Goal: Information Seeking & Learning: Learn about a topic

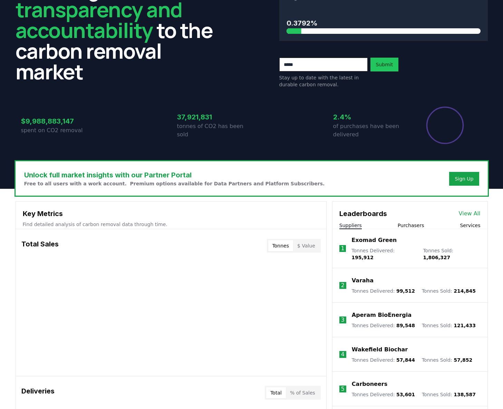
scroll to position [54, 0]
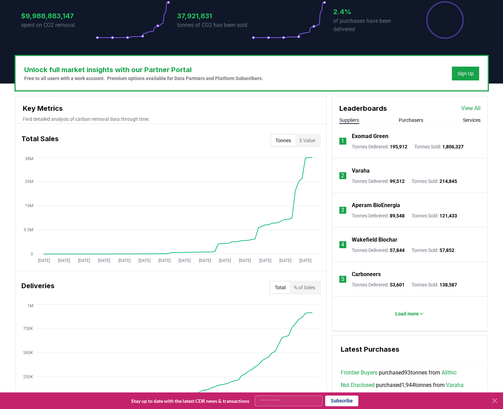
scroll to position [158, 0]
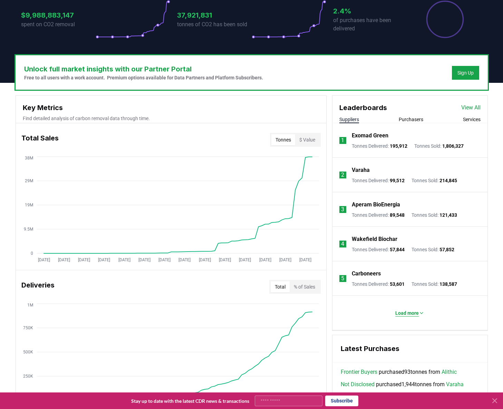
click at [409, 314] on p "Load more" at bounding box center [406, 312] width 23 height 7
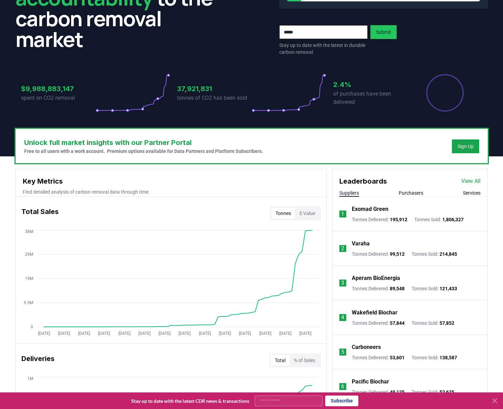
scroll to position [84, 0]
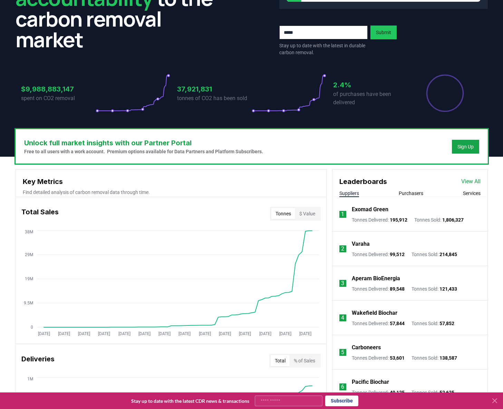
click at [495, 400] on icon at bounding box center [494, 400] width 4 height 4
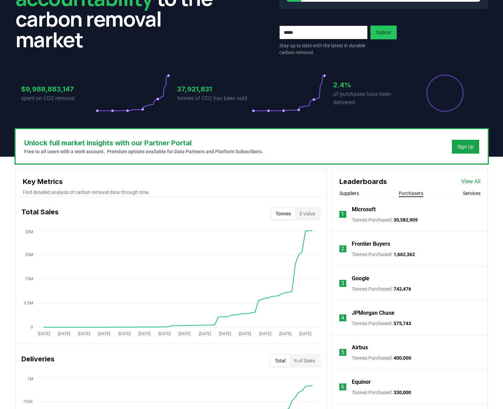
click at [410, 194] on button "Purchasers" at bounding box center [410, 193] width 24 height 7
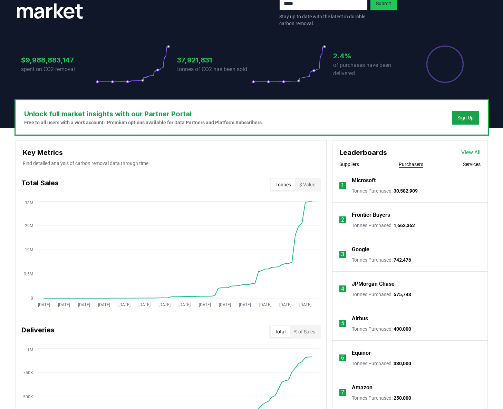
scroll to position [151, 0]
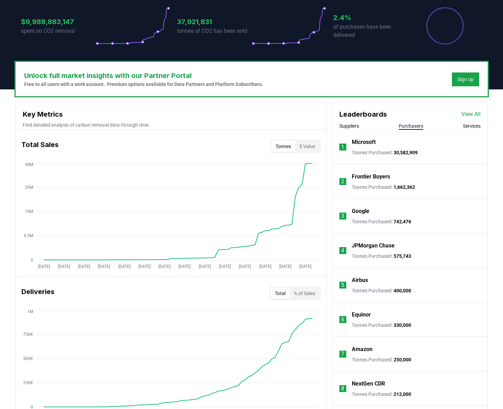
click at [356, 125] on button "Suppliers" at bounding box center [349, 125] width 20 height 7
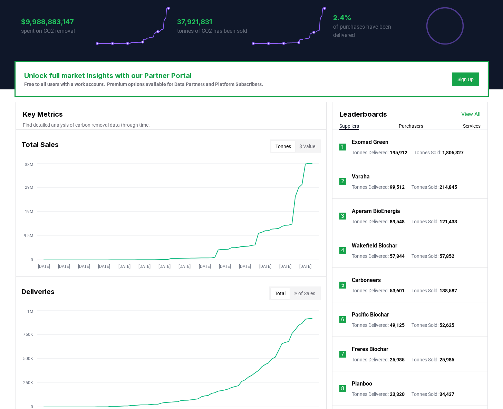
click at [410, 126] on button "Purchasers" at bounding box center [410, 125] width 24 height 7
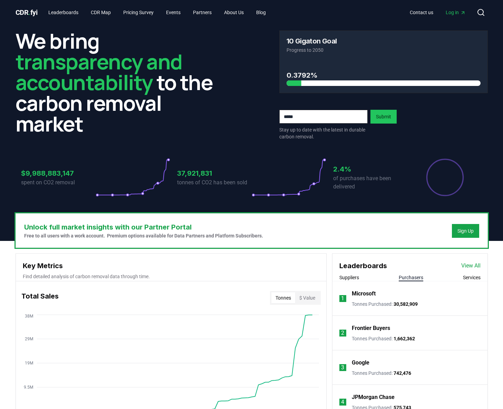
scroll to position [114, 0]
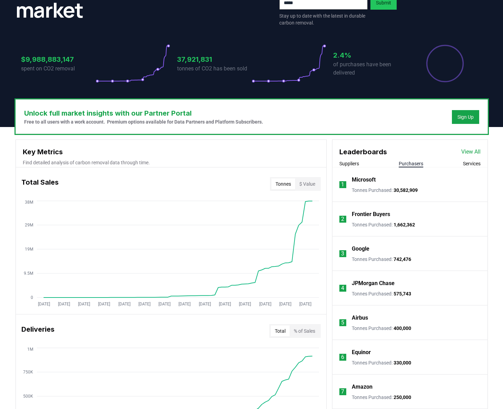
click at [469, 165] on button "Services" at bounding box center [472, 163] width 18 height 7
click at [349, 163] on button "Suppliers" at bounding box center [349, 163] width 20 height 7
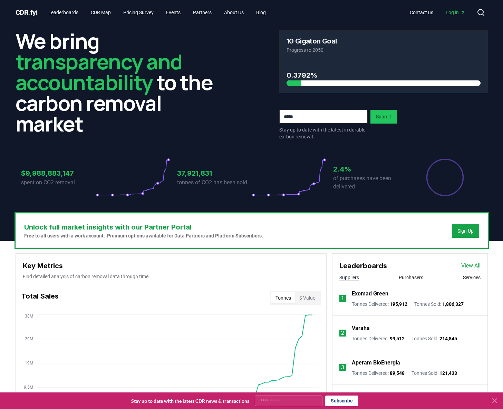
click at [496, 403] on icon at bounding box center [494, 400] width 8 height 8
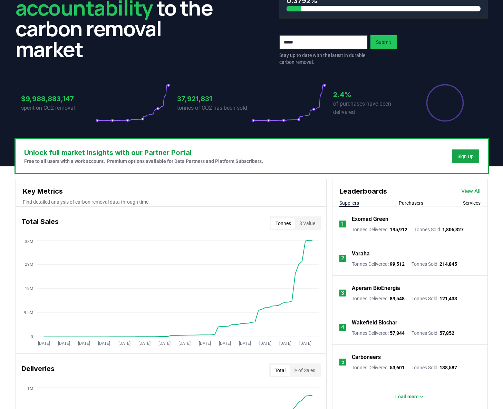
scroll to position [180, 0]
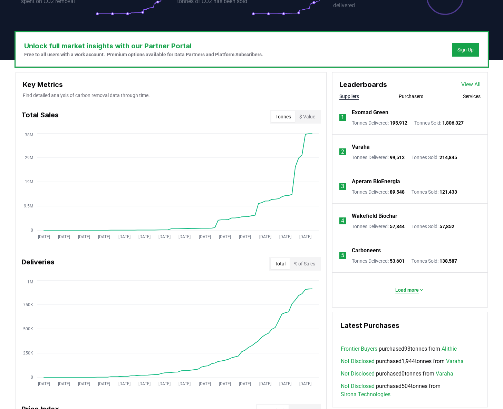
click at [413, 294] on button "Load more" at bounding box center [410, 290] width 40 height 14
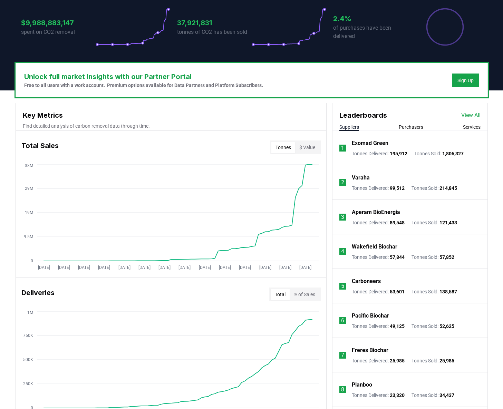
scroll to position [155, 0]
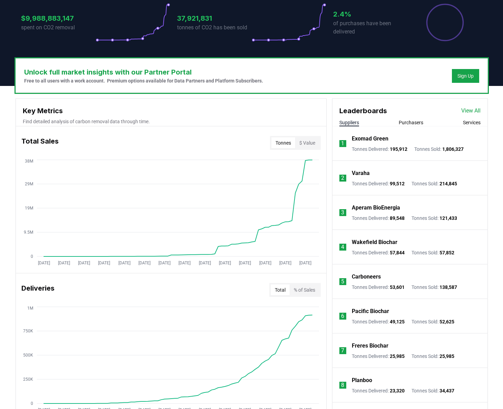
click at [364, 380] on p "Planboo" at bounding box center [362, 380] width 20 height 8
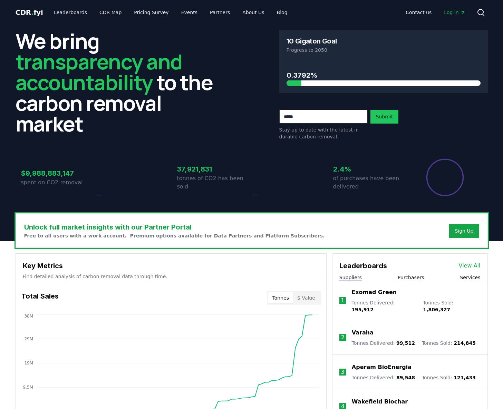
scroll to position [155, 0]
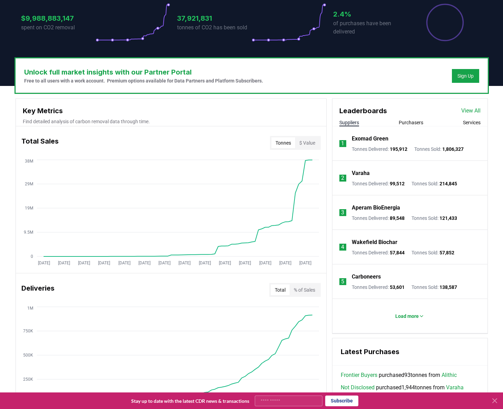
click at [495, 401] on icon at bounding box center [494, 400] width 8 height 8
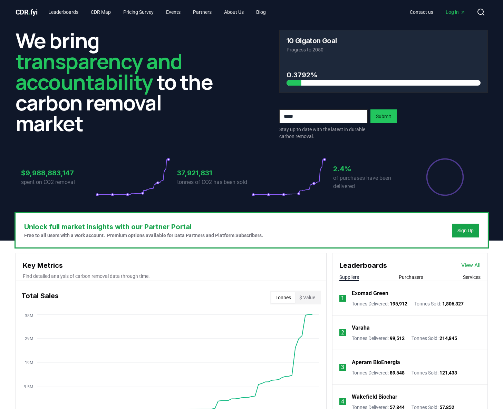
scroll to position [0, 0]
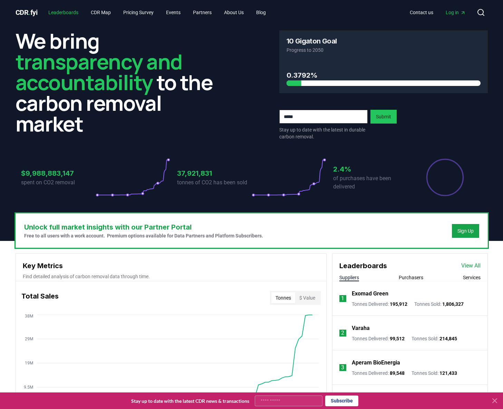
click at [58, 12] on link "Leaderboards" at bounding box center [63, 12] width 41 height 12
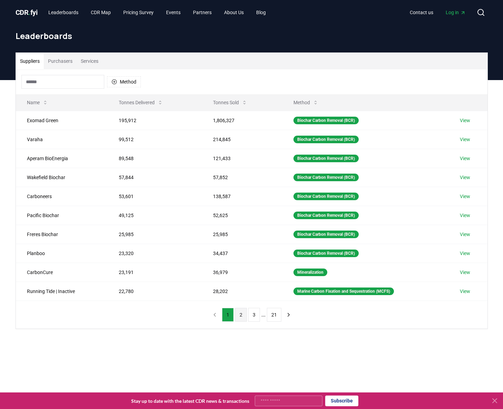
click at [239, 316] on button "2" at bounding box center [241, 315] width 12 height 14
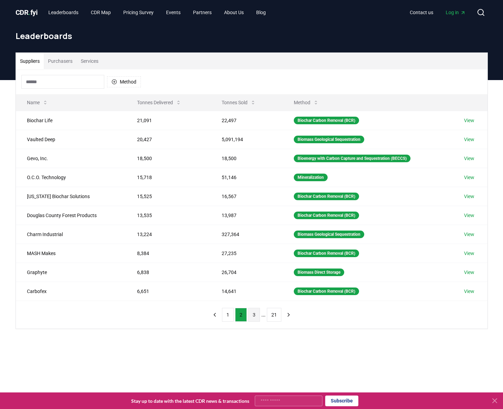
click at [254, 319] on button "3" at bounding box center [254, 315] width 12 height 14
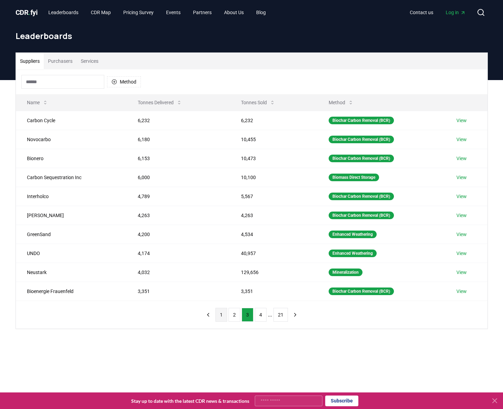
click at [223, 317] on button "1" at bounding box center [221, 315] width 12 height 14
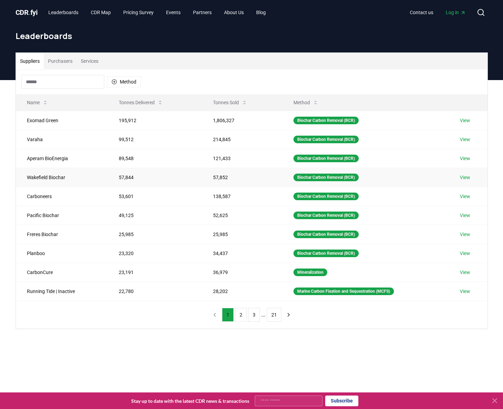
click at [469, 177] on link "View" at bounding box center [465, 177] width 10 height 7
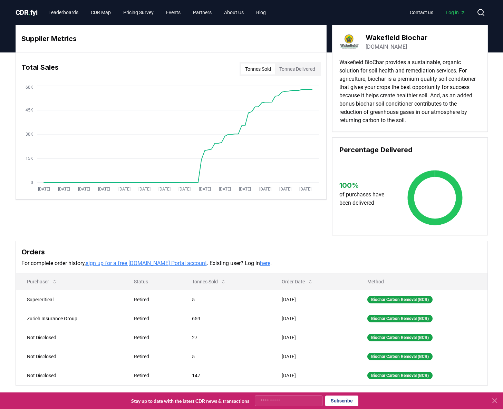
click at [407, 47] on link "wakefieldbiochar.com" at bounding box center [385, 47] width 41 height 8
click at [43, 301] on td "Supercritical" at bounding box center [69, 299] width 107 height 19
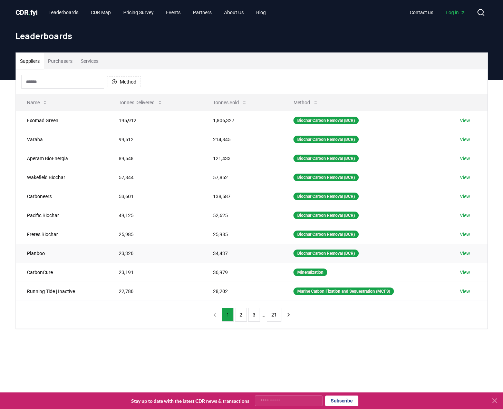
click at [467, 253] on link "View" at bounding box center [465, 253] width 10 height 7
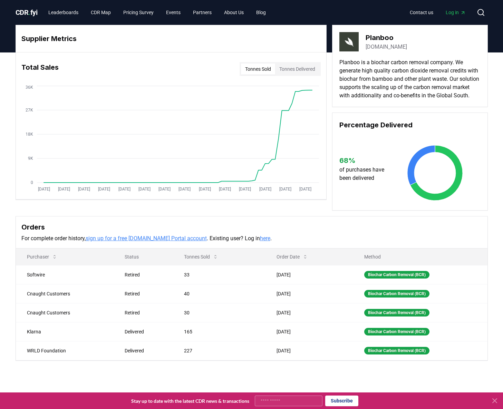
click at [393, 95] on p "Planboo is a biochar carbon removal company. We generate high quality carbon di…" at bounding box center [409, 78] width 141 height 41
click at [378, 47] on link "planboo.eco" at bounding box center [385, 47] width 41 height 8
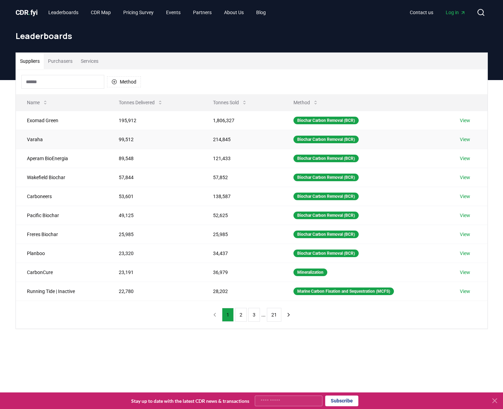
click at [466, 140] on link "View" at bounding box center [465, 139] width 10 height 7
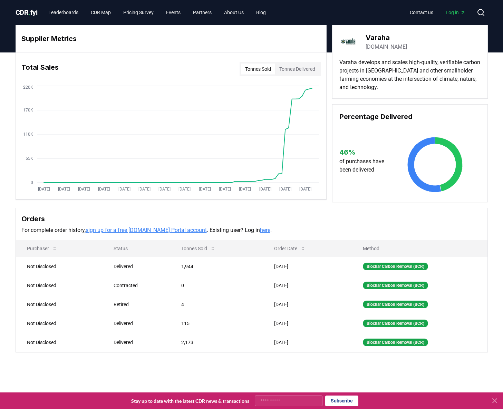
click at [384, 47] on link "varaha.earth" at bounding box center [385, 47] width 41 height 8
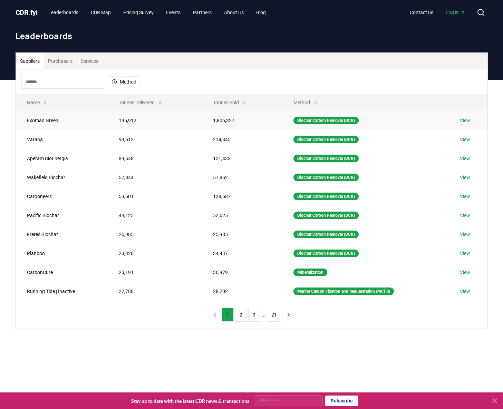
click at [470, 121] on link "View" at bounding box center [465, 120] width 10 height 7
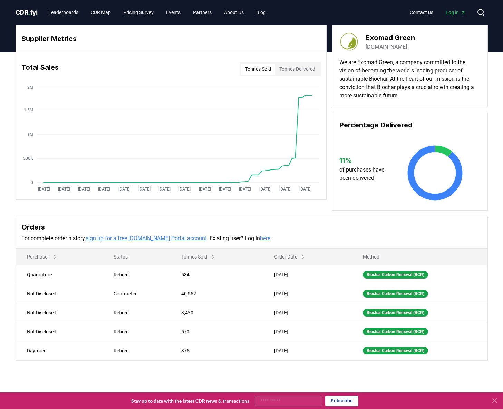
click at [391, 47] on link "exomadgreen.com" at bounding box center [385, 47] width 41 height 8
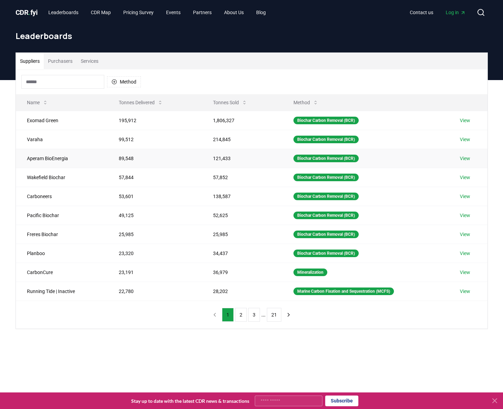
click at [467, 157] on link "View" at bounding box center [465, 158] width 10 height 7
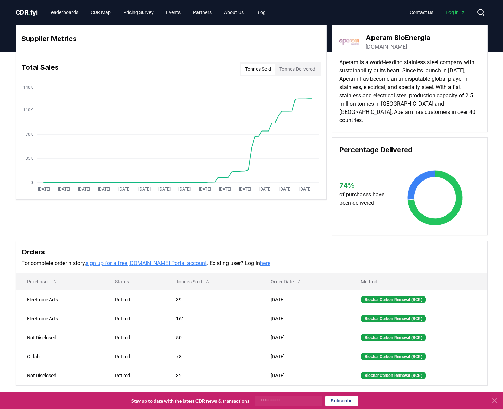
click at [380, 46] on link "aperambioenergia.com" at bounding box center [385, 47] width 41 height 8
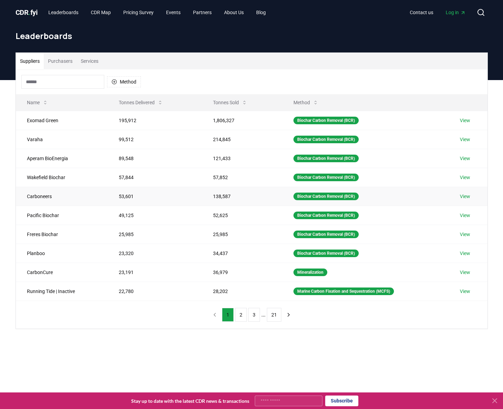
click at [470, 196] on link "View" at bounding box center [465, 196] width 10 height 7
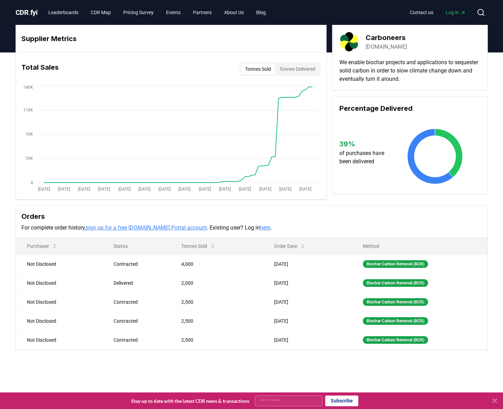
click at [390, 47] on link "dutchcarboneers.com" at bounding box center [385, 47] width 41 height 8
drag, startPoint x: 27, startPoint y: 11, endPoint x: 31, endPoint y: 9, distance: 4.2
click at [28, 11] on span "CDR . fyi" at bounding box center [27, 12] width 22 height 8
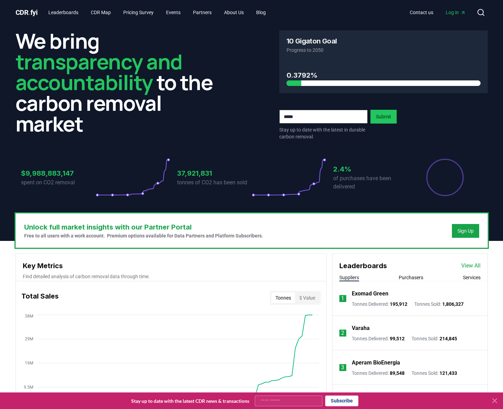
click at [356, 277] on button "Suppliers" at bounding box center [349, 277] width 20 height 7
click at [64, 12] on link "Leaderboards" at bounding box center [63, 12] width 41 height 12
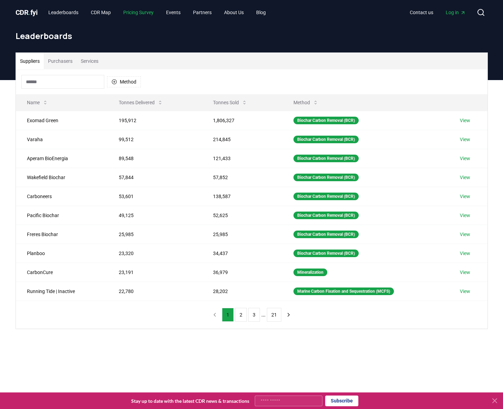
click at [145, 11] on link "Pricing Survey" at bounding box center [138, 12] width 41 height 12
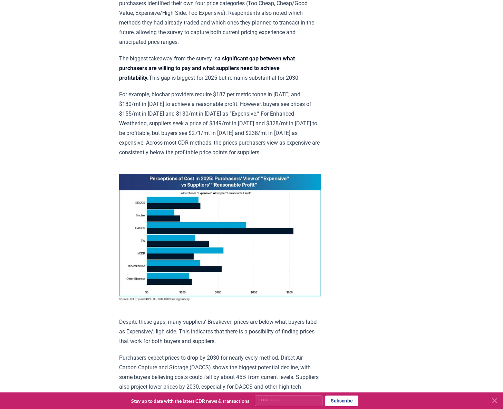
scroll to position [546, 0]
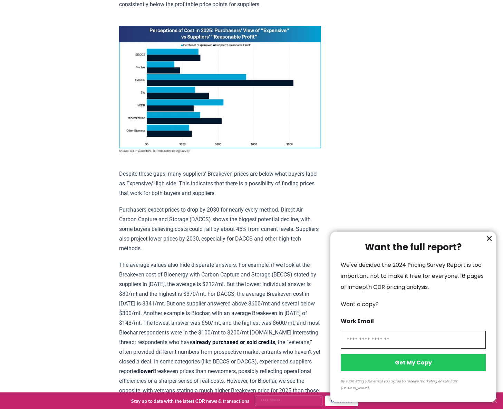
click at [407, 348] on input "information" at bounding box center [413, 340] width 145 height 18
type input "**********"
click at [419, 370] on button "Get My Copy" at bounding box center [413, 362] width 145 height 17
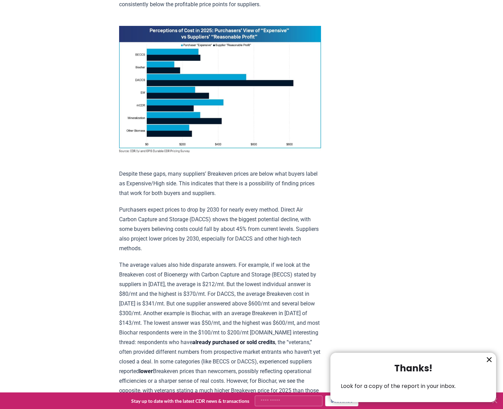
drag, startPoint x: 490, startPoint y: 357, endPoint x: 457, endPoint y: 320, distance: 50.1
click at [490, 357] on icon "information" at bounding box center [489, 359] width 8 height 8
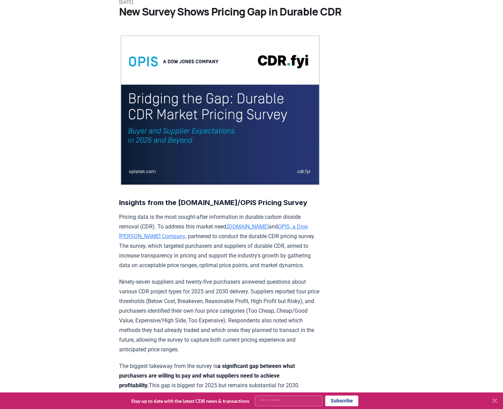
scroll to position [0, 0]
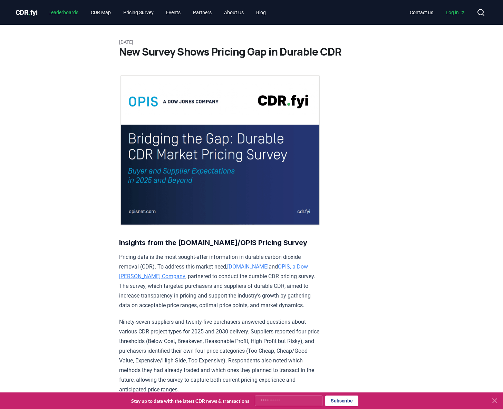
click at [60, 14] on link "Leaderboards" at bounding box center [63, 12] width 41 height 12
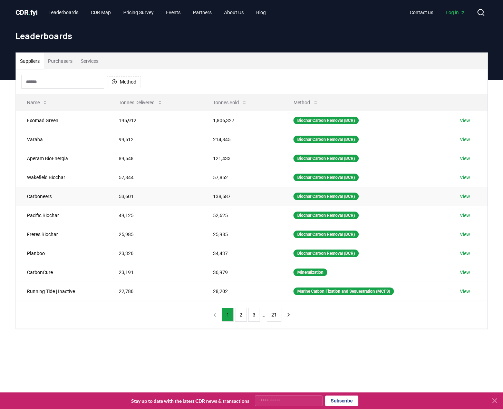
click at [469, 198] on link "View" at bounding box center [465, 196] width 10 height 7
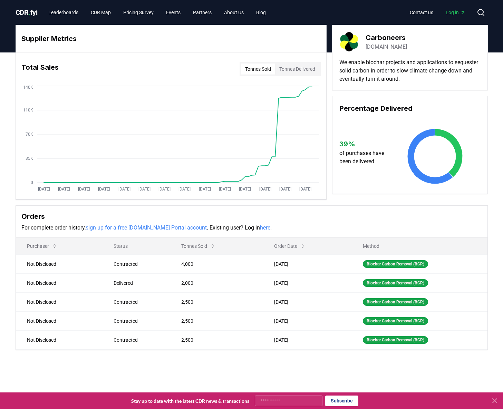
click at [395, 46] on link "dutchcarboneers.com" at bounding box center [385, 47] width 41 height 8
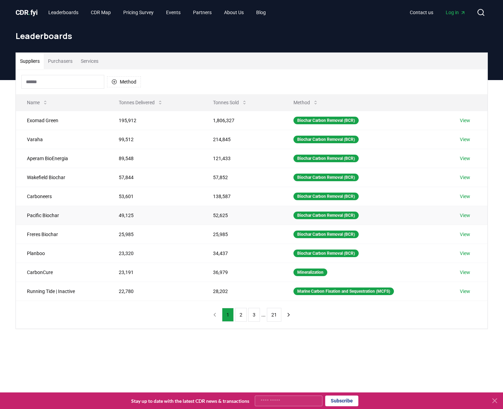
click at [470, 216] on link "View" at bounding box center [465, 215] width 10 height 7
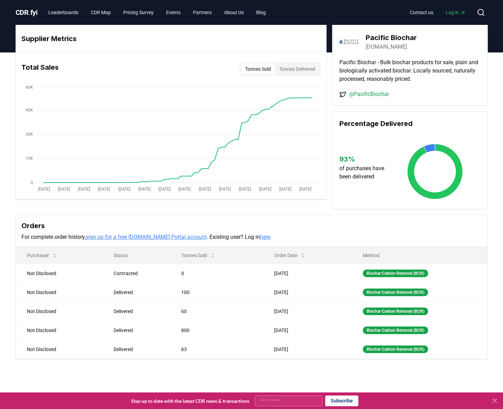
click at [383, 94] on link "@PacificBiochar" at bounding box center [369, 94] width 40 height 8
click at [386, 46] on link "pacificbiochar.com" at bounding box center [385, 47] width 41 height 8
click at [389, 46] on link "pacificbiochar.com" at bounding box center [385, 47] width 41 height 8
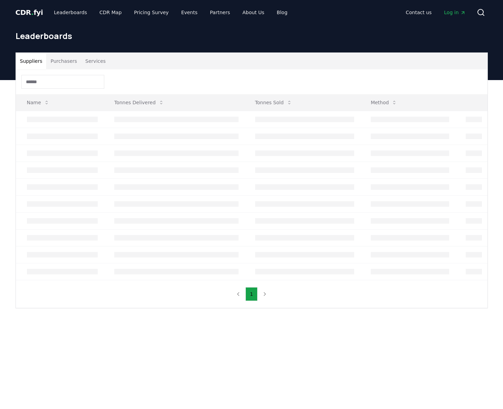
scroll to position [1, 0]
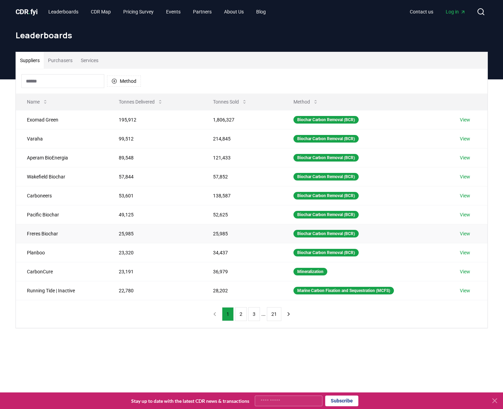
click at [468, 235] on link "View" at bounding box center [465, 233] width 10 height 7
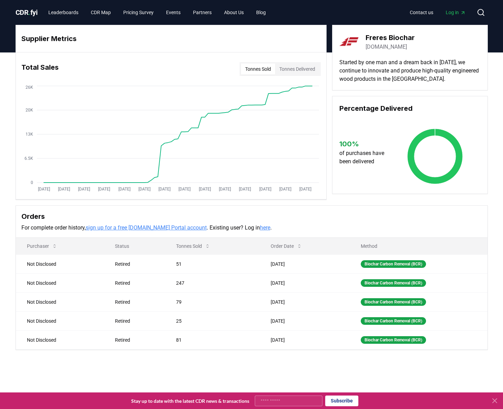
click at [383, 47] on link "[DOMAIN_NAME]" at bounding box center [385, 47] width 41 height 8
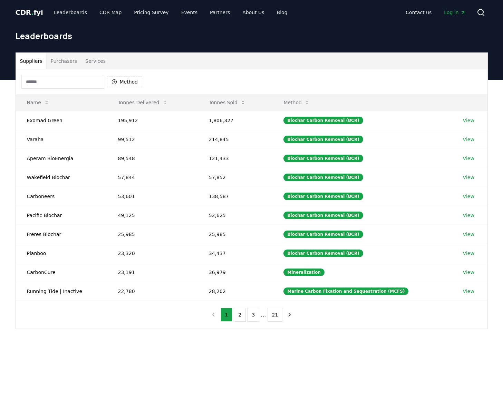
scroll to position [1, 0]
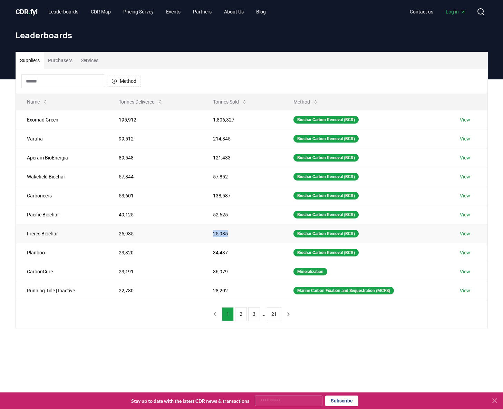
drag, startPoint x: 227, startPoint y: 233, endPoint x: 210, endPoint y: 234, distance: 16.6
click at [210, 234] on td "25,985" at bounding box center [242, 233] width 80 height 19
copy td "25,985"
click at [469, 233] on link "View" at bounding box center [465, 233] width 10 height 7
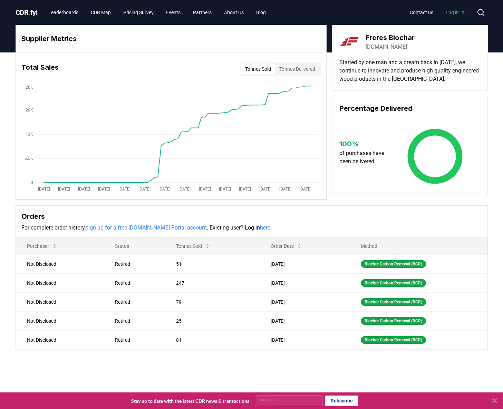
click at [291, 69] on button "Tonnes Delivered" at bounding box center [297, 68] width 44 height 11
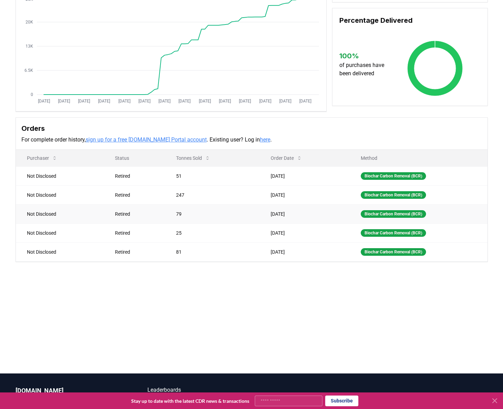
scroll to position [90, 0]
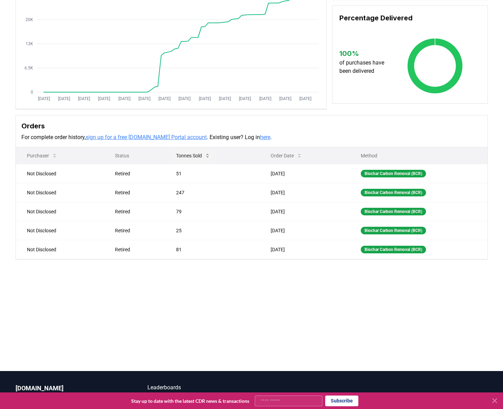
click at [198, 155] on button "Tonnes Sold" at bounding box center [192, 156] width 45 height 14
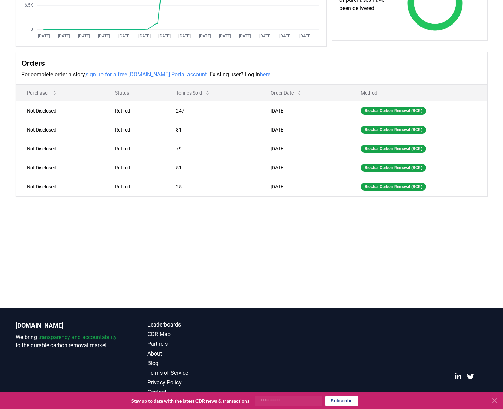
scroll to position [0, 0]
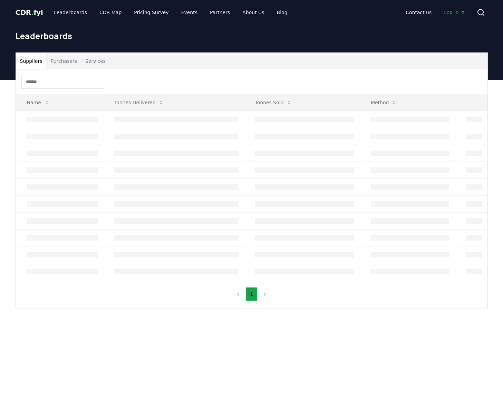
scroll to position [1, 0]
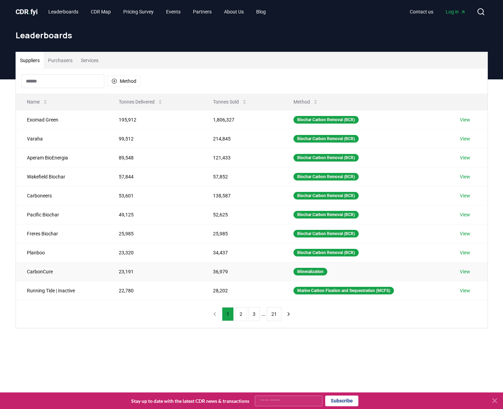
click at [467, 273] on link "View" at bounding box center [465, 271] width 10 height 7
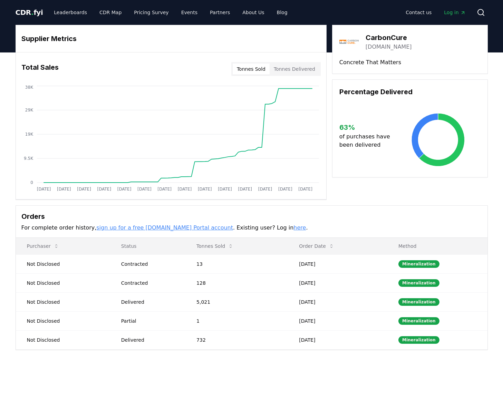
click at [386, 47] on link "carboncure.com" at bounding box center [388, 47] width 46 height 8
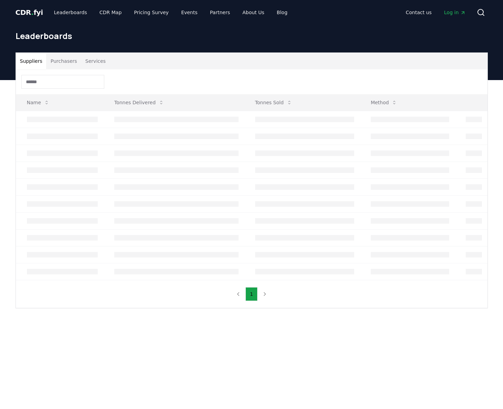
scroll to position [1, 0]
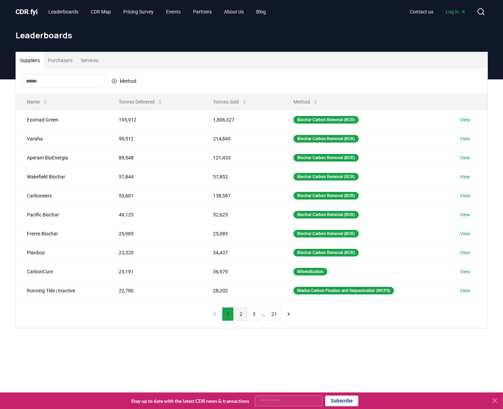
click at [239, 316] on button "2" at bounding box center [241, 314] width 12 height 14
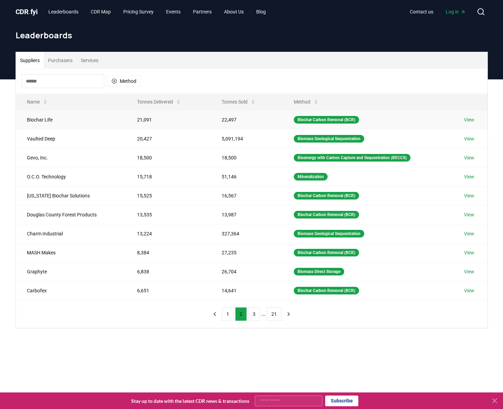
click at [473, 120] on link "View" at bounding box center [469, 119] width 10 height 7
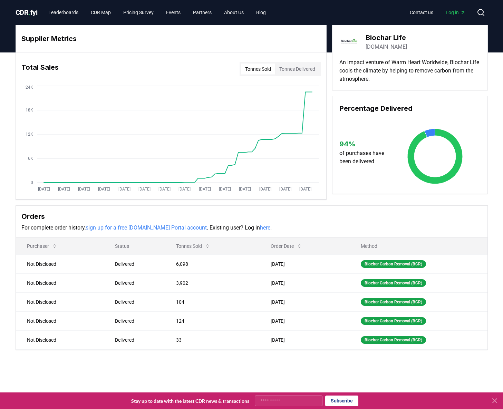
click at [381, 47] on link "[DOMAIN_NAME]" at bounding box center [385, 47] width 41 height 8
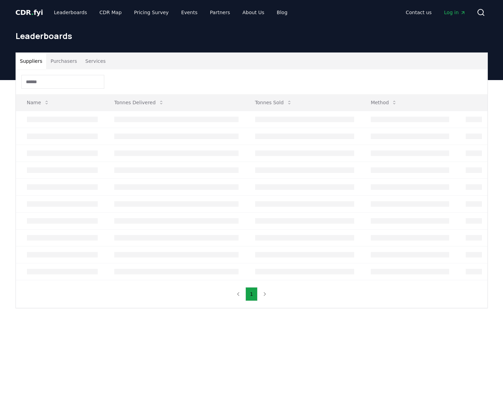
scroll to position [1, 0]
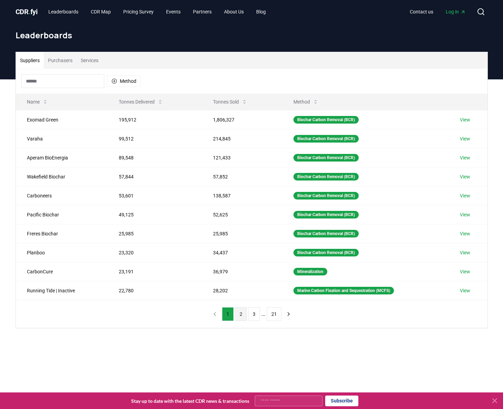
click at [241, 315] on button "2" at bounding box center [241, 314] width 12 height 14
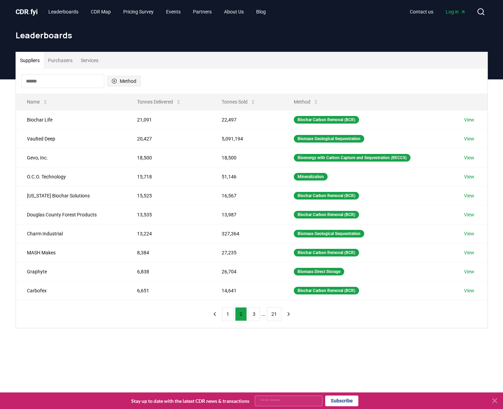
click at [114, 81] on icon "button" at bounding box center [114, 81] width 6 height 6
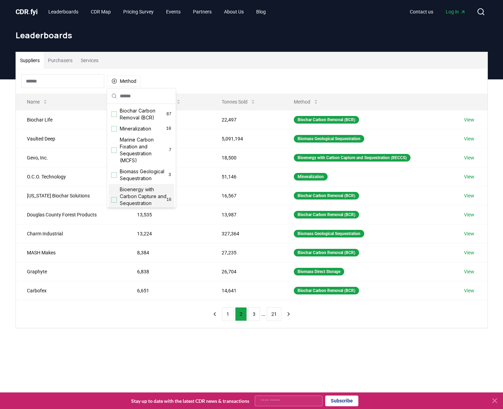
click at [114, 200] on div "Suggestions" at bounding box center [114, 200] width 6 height 6
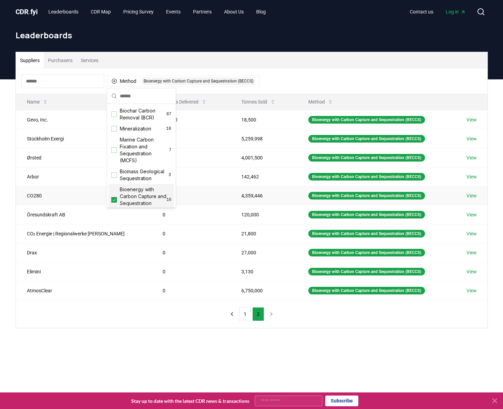
click at [203, 201] on td "0" at bounding box center [190, 195] width 79 height 19
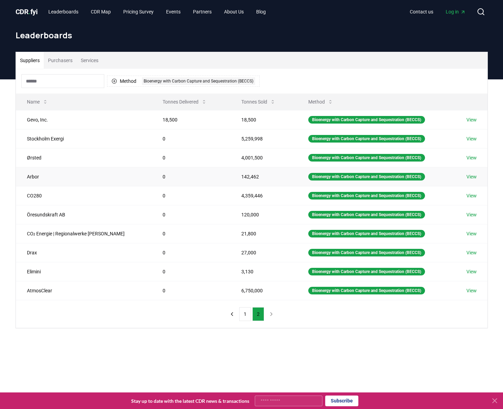
click at [473, 178] on link "View" at bounding box center [471, 176] width 10 height 7
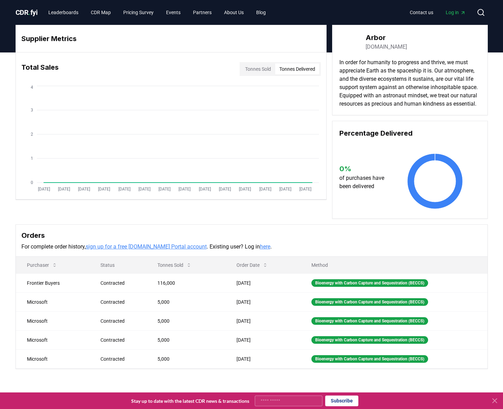
click at [300, 71] on button "Tonnes Delivered" at bounding box center [297, 68] width 44 height 11
click at [256, 71] on button "Tonnes Sold" at bounding box center [258, 68] width 34 height 11
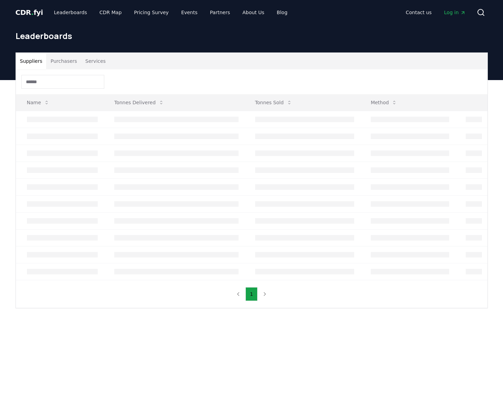
scroll to position [1, 0]
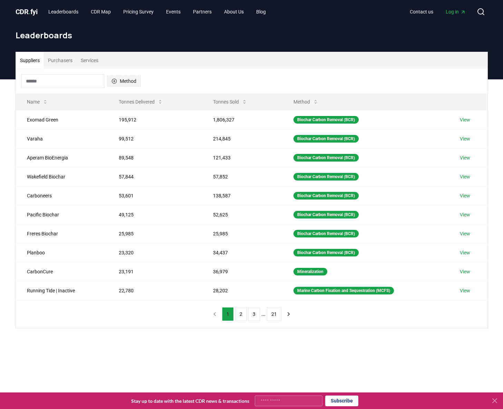
click at [125, 81] on button "Method" at bounding box center [124, 81] width 34 height 11
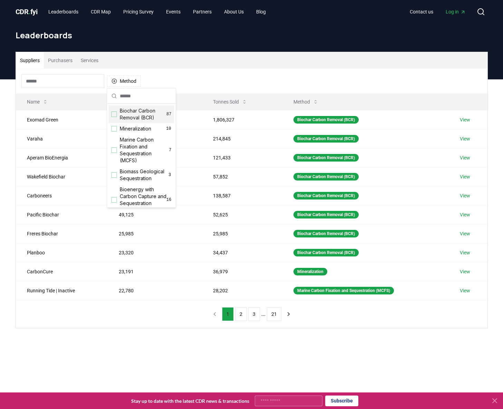
click at [114, 115] on div "Suggestions" at bounding box center [114, 114] width 6 height 6
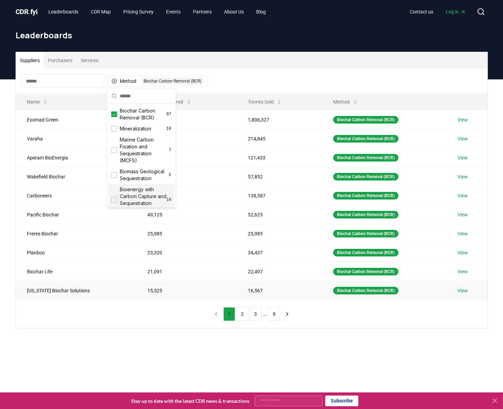
click at [464, 289] on link "View" at bounding box center [462, 290] width 10 height 7
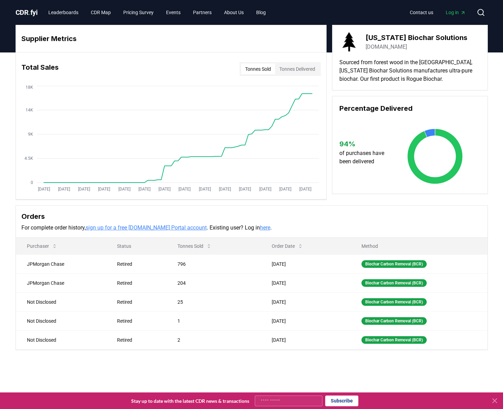
click at [388, 47] on link "[DOMAIN_NAME]" at bounding box center [385, 47] width 41 height 8
click at [70, 12] on link "Leaderboards" at bounding box center [63, 12] width 41 height 12
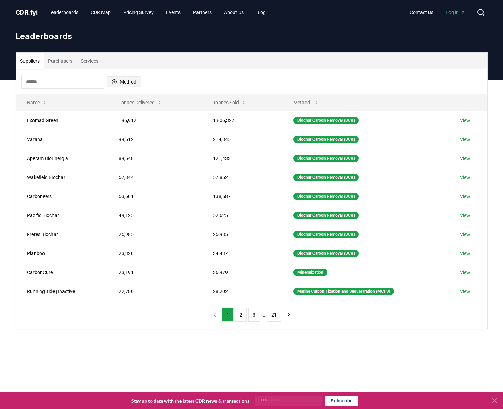
click at [134, 82] on button "Method" at bounding box center [124, 81] width 34 height 11
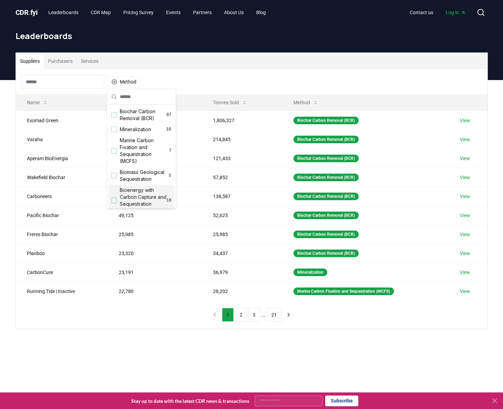
click at [145, 198] on span "Bioenergy with Carbon Capture and Sequestration (BECCS)" at bounding box center [143, 201] width 47 height 28
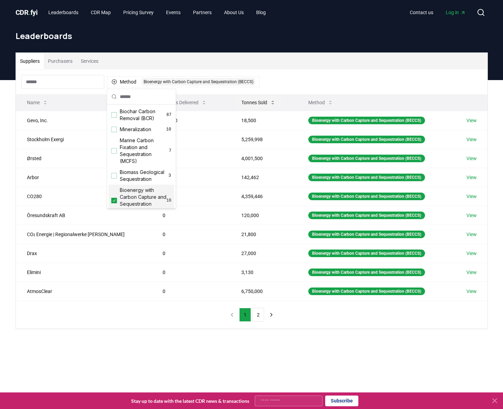
click at [270, 102] on icon at bounding box center [273, 103] width 6 height 6
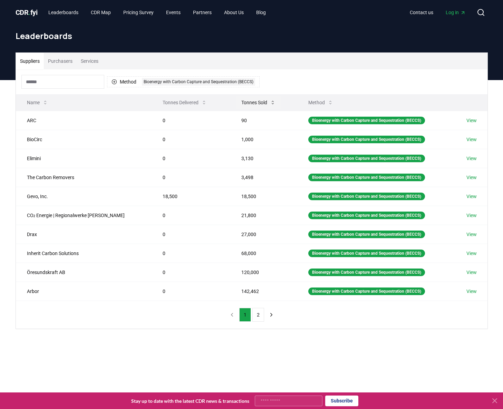
click at [270, 102] on icon at bounding box center [273, 103] width 6 height 6
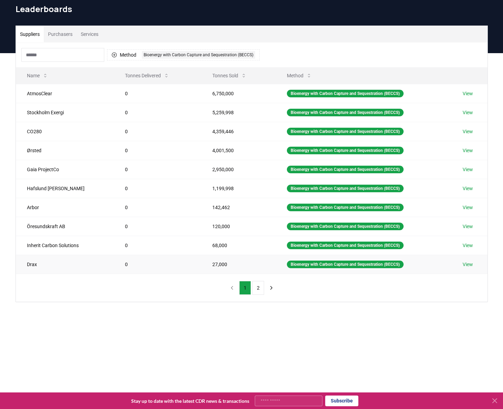
scroll to position [29, 0]
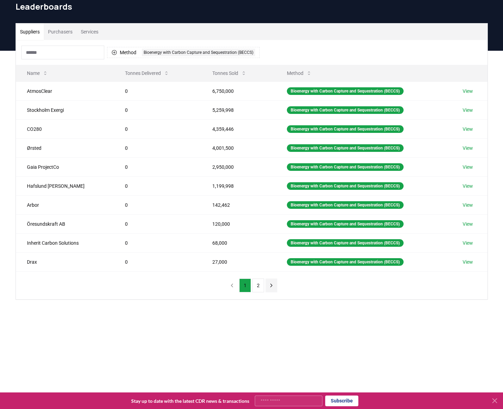
click at [272, 287] on icon "next page" at bounding box center [271, 285] width 6 height 6
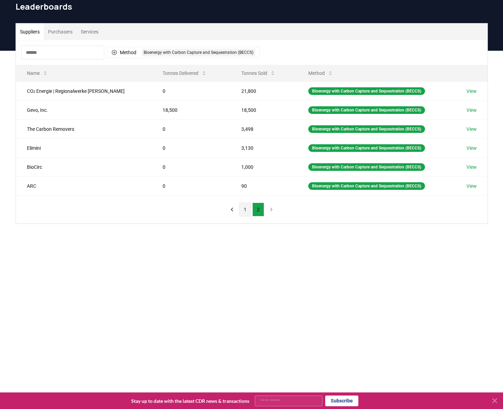
click at [243, 211] on button "1" at bounding box center [245, 210] width 12 height 14
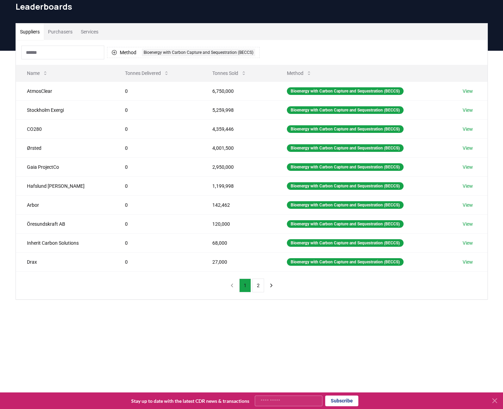
scroll to position [0, 0]
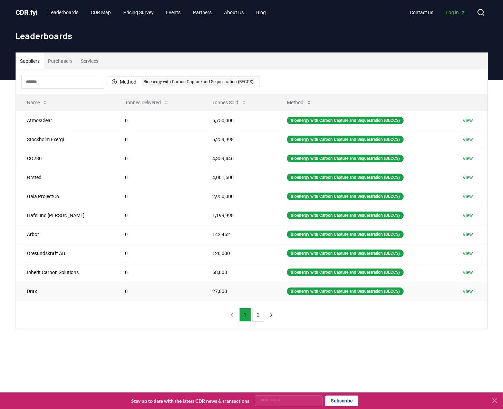
click at [472, 291] on link "View" at bounding box center [467, 291] width 10 height 7
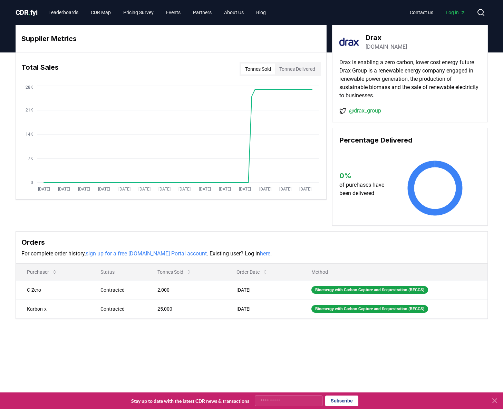
click at [374, 46] on link "drax.com" at bounding box center [385, 47] width 41 height 8
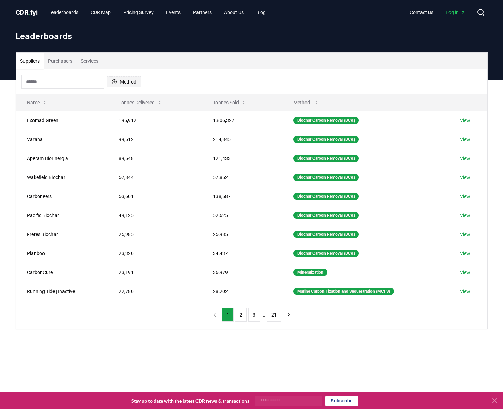
click at [128, 85] on button "Method" at bounding box center [124, 81] width 34 height 11
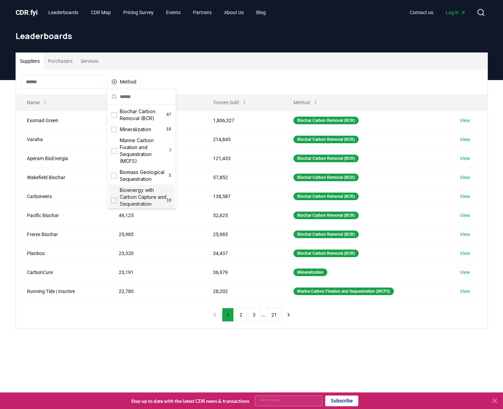
click at [129, 199] on span "Bioenergy with Carbon Capture and Sequestration (BECCS)" at bounding box center [143, 201] width 47 height 28
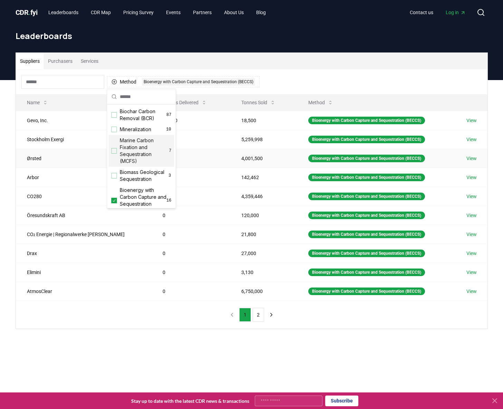
click at [473, 159] on link "View" at bounding box center [471, 158] width 10 height 7
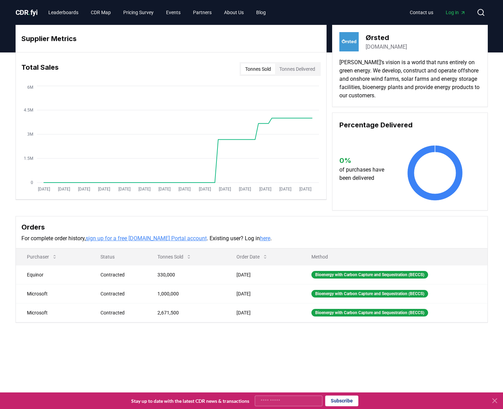
click at [377, 46] on link "orsted.com" at bounding box center [385, 47] width 41 height 8
click at [60, 13] on link "Leaderboards" at bounding box center [63, 12] width 41 height 12
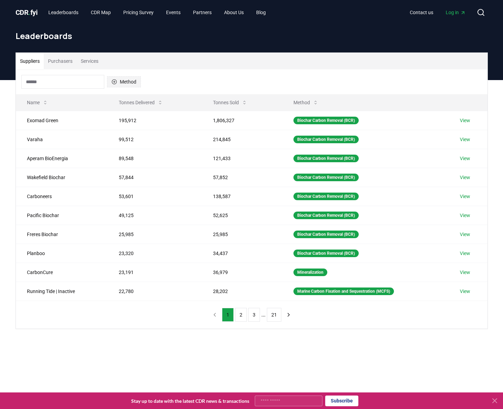
click at [126, 83] on button "Method" at bounding box center [124, 81] width 34 height 11
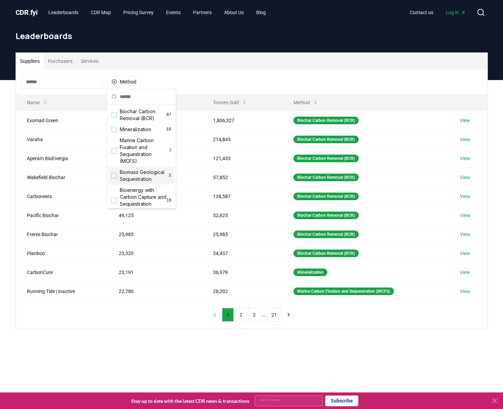
click at [138, 174] on span "Biomass Geological Sequestration" at bounding box center [144, 176] width 48 height 14
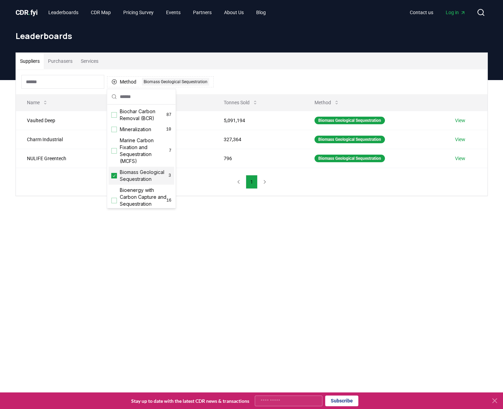
click at [266, 213] on div "Suppliers Purchasers Services Method 1 Biomass Geological Sequestration Name To…" at bounding box center [251, 152] width 503 height 144
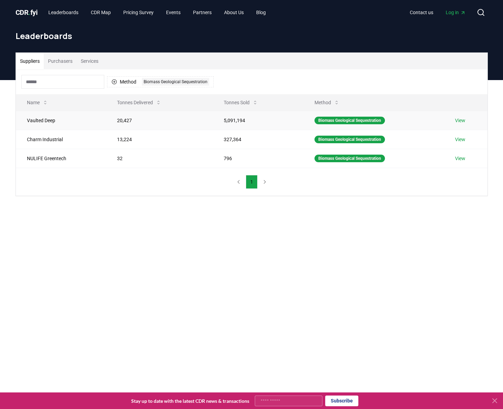
click at [464, 121] on link "View" at bounding box center [460, 120] width 10 height 7
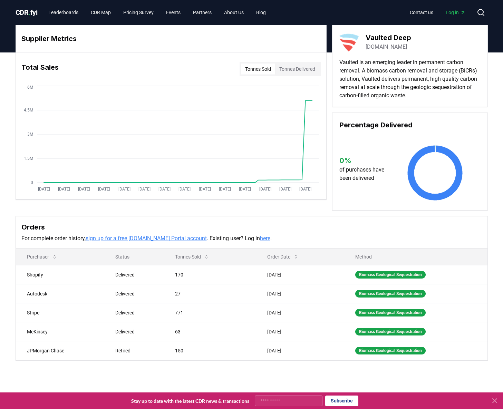
click at [383, 50] on link "[DOMAIN_NAME]" at bounding box center [385, 47] width 41 height 8
click at [307, 66] on button "Tonnes Delivered" at bounding box center [297, 68] width 44 height 11
click at [257, 73] on button "Tonnes Sold" at bounding box center [258, 68] width 34 height 11
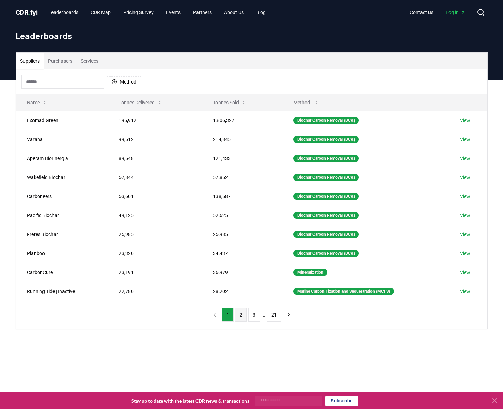
click at [240, 317] on button "2" at bounding box center [241, 315] width 12 height 14
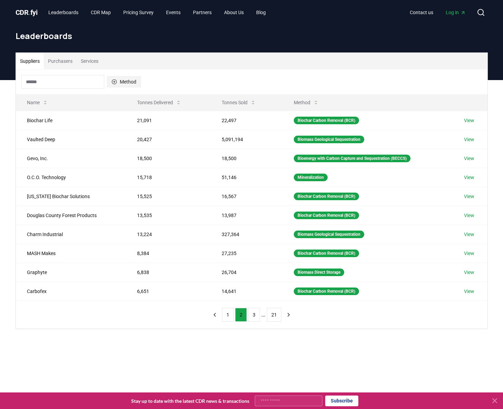
click at [125, 82] on button "Method" at bounding box center [124, 81] width 34 height 11
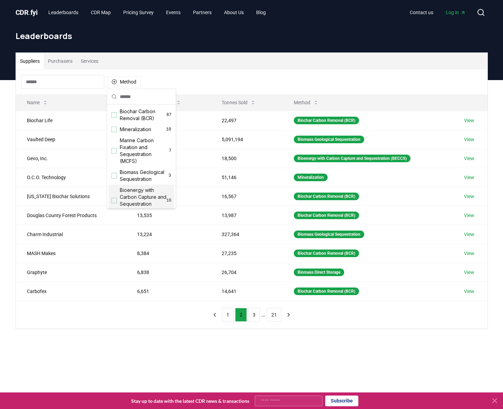
click at [115, 200] on div "Suggestions" at bounding box center [114, 201] width 6 height 6
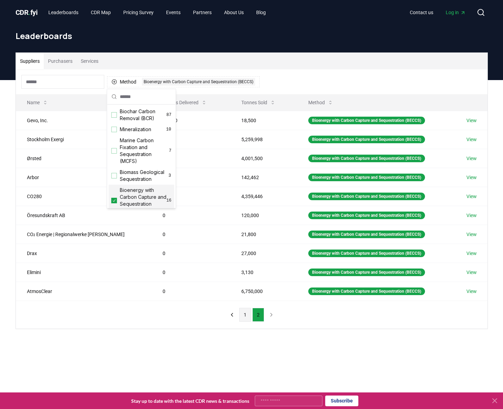
click at [245, 317] on button "1" at bounding box center [245, 315] width 12 height 14
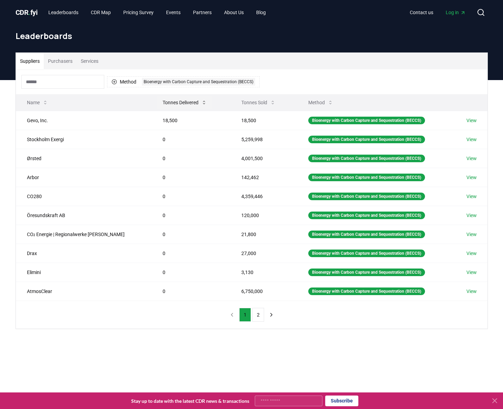
click at [178, 103] on button "Tonnes Delivered" at bounding box center [184, 103] width 55 height 14
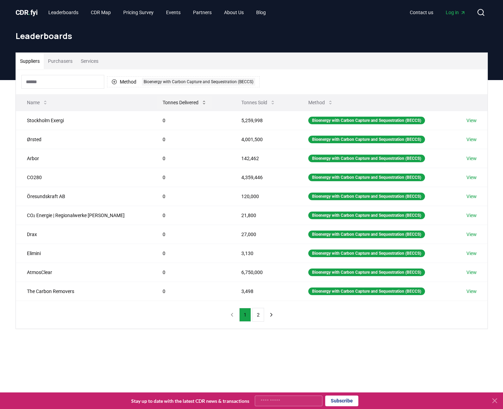
click at [178, 103] on button "Tonnes Delivered" at bounding box center [184, 103] width 55 height 14
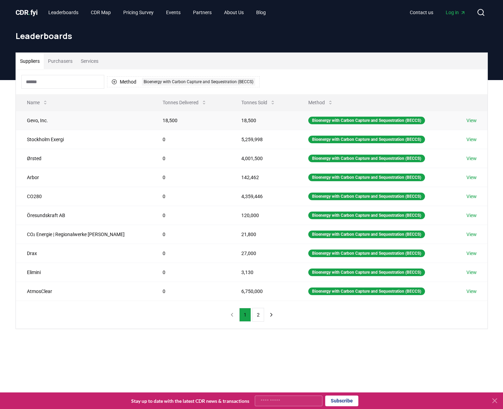
click at [475, 123] on link "View" at bounding box center [471, 120] width 10 height 7
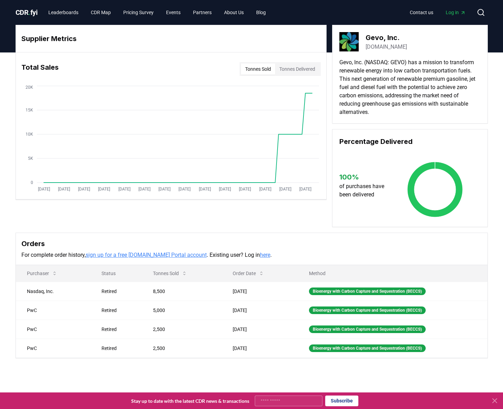
click at [378, 48] on link "gevo.com" at bounding box center [385, 47] width 41 height 8
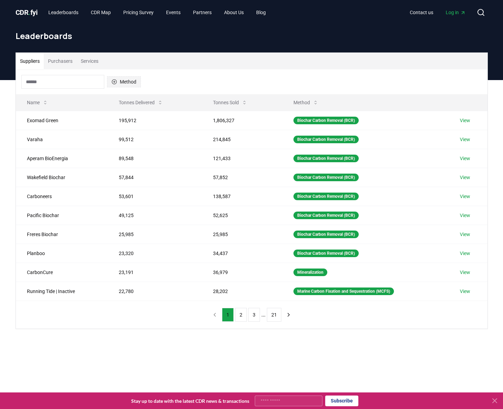
click at [129, 84] on button "Method" at bounding box center [124, 81] width 34 height 11
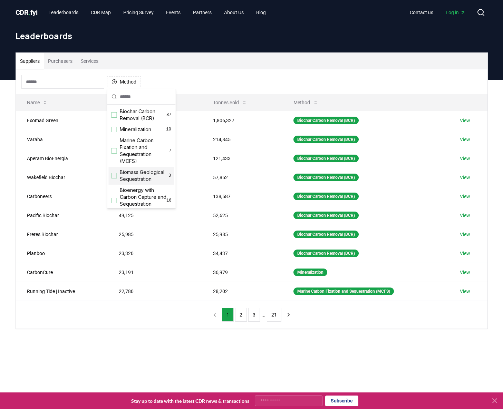
click at [141, 173] on span "Biomass Geological Sequestration" at bounding box center [144, 176] width 48 height 14
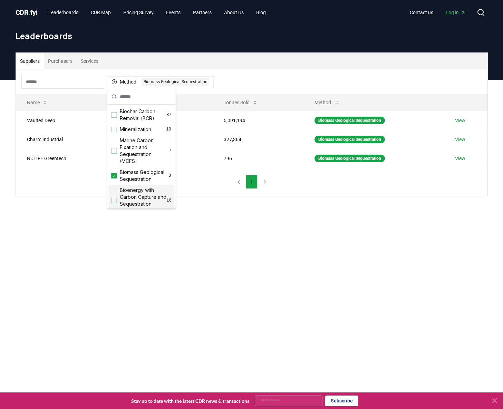
click at [306, 266] on main "Suppliers Purchasers Services Method 1 Biomass Geological Sequestration Name To…" at bounding box center [251, 284] width 503 height 409
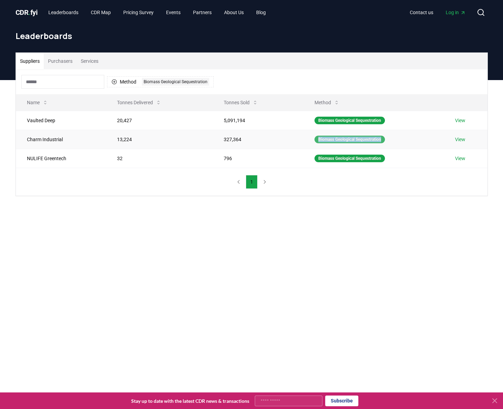
drag, startPoint x: 316, startPoint y: 139, endPoint x: 384, endPoint y: 142, distance: 68.4
click at [384, 142] on div "Biomass Geological Sequestration" at bounding box center [349, 140] width 70 height 8
copy div "Biomass Geological Sequestration"
click at [465, 139] on link "View" at bounding box center [460, 139] width 10 height 7
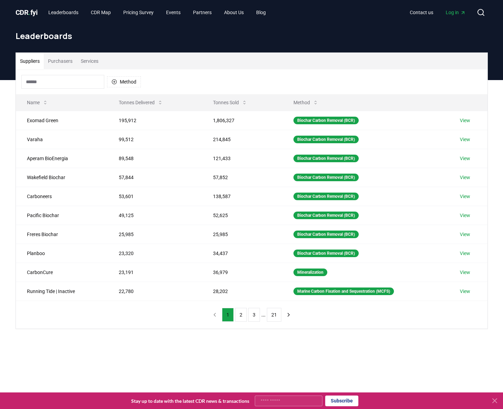
click at [127, 88] on div "Method" at bounding box center [80, 82] width 119 height 14
click at [126, 82] on button "Method" at bounding box center [124, 81] width 34 height 11
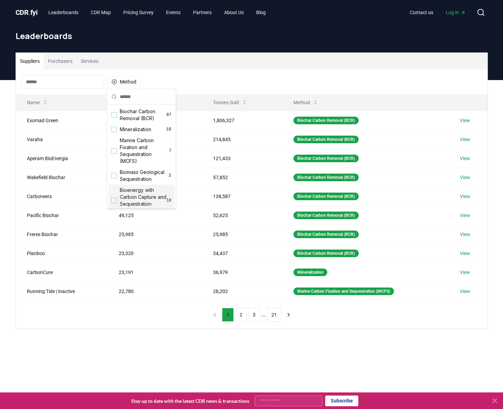
click at [148, 200] on span "Bioenergy with Carbon Capture and Sequestration (BECCS)" at bounding box center [143, 201] width 47 height 28
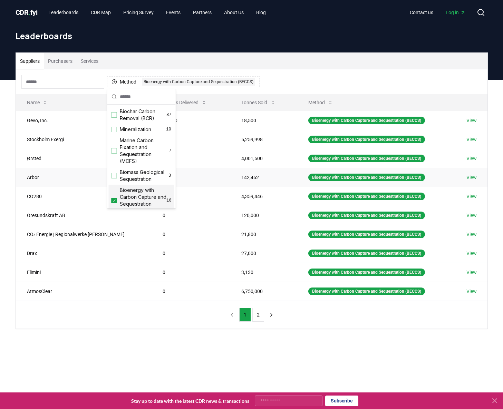
click at [473, 175] on link "View" at bounding box center [471, 177] width 10 height 7
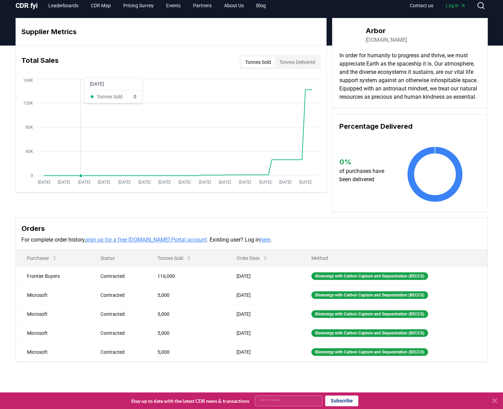
scroll to position [10, 0]
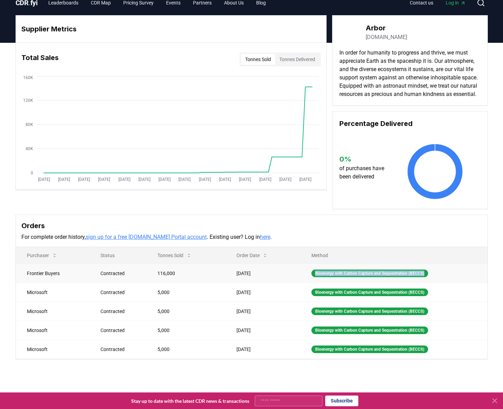
drag, startPoint x: 309, startPoint y: 282, endPoint x: 432, endPoint y: 284, distance: 123.2
click at [433, 283] on td "Bioenergy with Carbon Capture and Sequestration (BECCS)" at bounding box center [393, 273] width 187 height 19
copy div "Bioenergy with Carbon Capture and Sequestration (BECCS)"
click at [55, 4] on link "Leaderboards" at bounding box center [63, 3] width 41 height 12
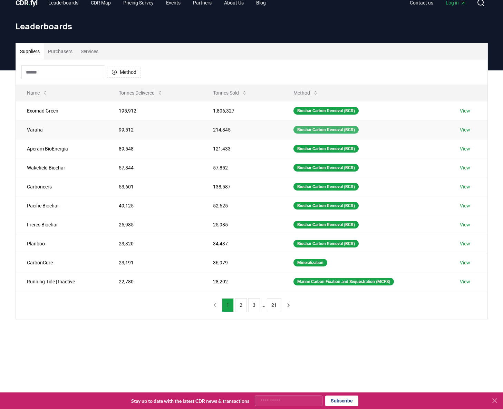
click at [326, 131] on div "Biochar Carbon Removal (BCR)" at bounding box center [325, 130] width 65 height 8
click at [327, 129] on div "Biochar Carbon Removal (BCR)" at bounding box center [325, 130] width 65 height 8
click at [125, 74] on button "Method" at bounding box center [124, 72] width 34 height 11
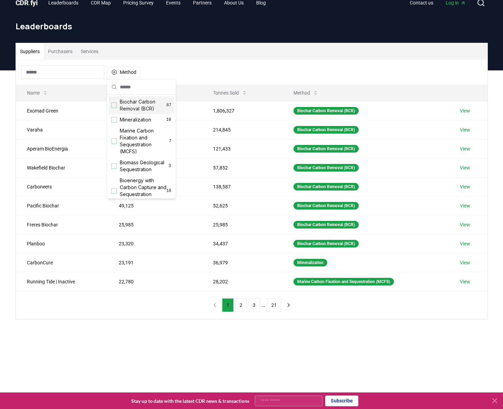
drag, startPoint x: 124, startPoint y: 102, endPoint x: 154, endPoint y: 109, distance: 30.4
click at [154, 109] on span "Biochar Carbon Removal (BCR)" at bounding box center [143, 105] width 47 height 14
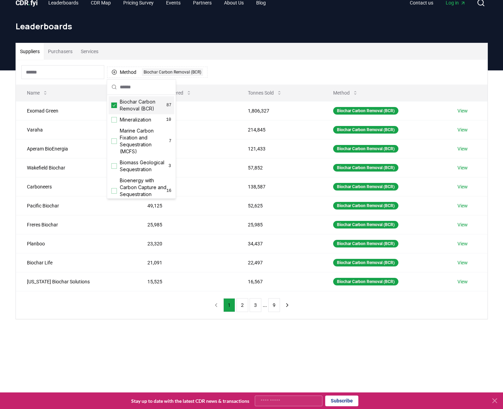
drag, startPoint x: 156, startPoint y: 109, endPoint x: 121, endPoint y: 105, distance: 35.1
click at [121, 105] on span "Biochar Carbon Removal (BCR)" at bounding box center [143, 105] width 47 height 14
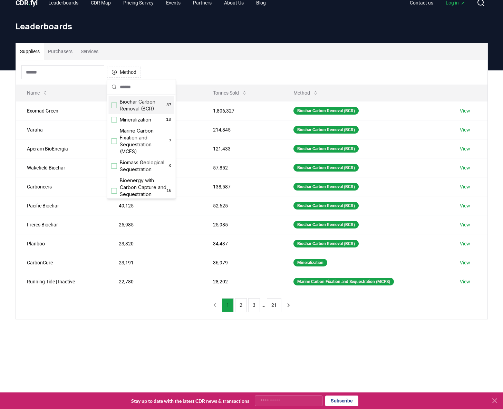
click at [122, 100] on span "Biochar Carbon Removal (BCR)" at bounding box center [143, 105] width 47 height 14
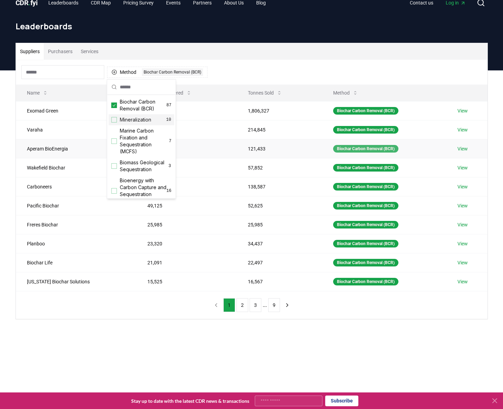
click at [335, 149] on div "Biochar Carbon Removal (BCR)" at bounding box center [365, 149] width 65 height 8
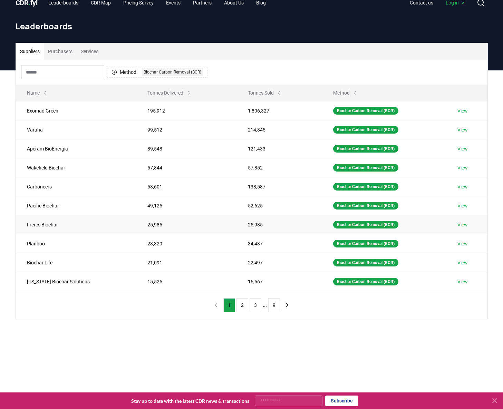
click at [465, 225] on link "View" at bounding box center [462, 224] width 10 height 7
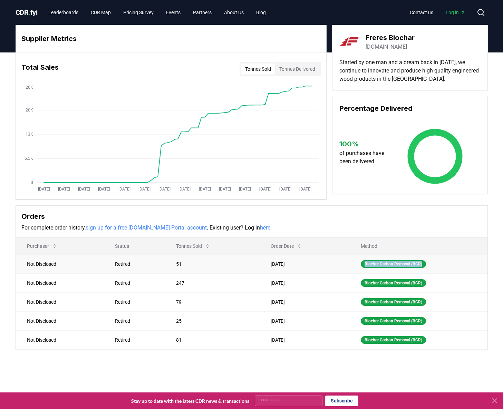
drag, startPoint x: 361, startPoint y: 264, endPoint x: 429, endPoint y: 266, distance: 68.0
click at [429, 266] on td "Biochar Carbon Removal (BCR)" at bounding box center [419, 263] width 138 height 19
copy div "Biochar Carbon Removal (BCR)"
click at [57, 11] on link "Leaderboards" at bounding box center [63, 12] width 41 height 12
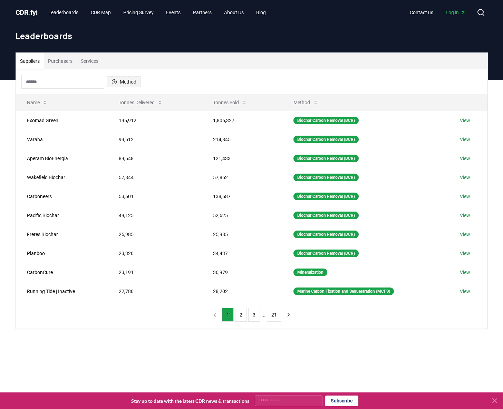
click at [130, 80] on button "Method" at bounding box center [124, 81] width 34 height 11
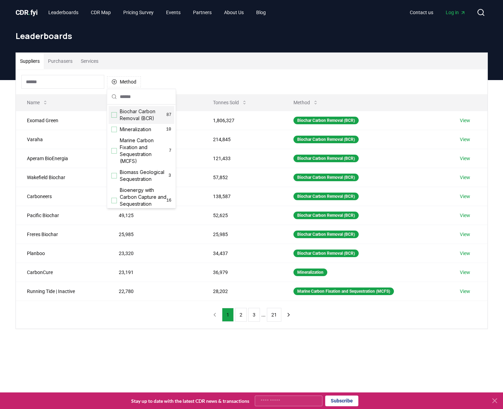
click at [136, 116] on span "Biochar Carbon Removal (BCR)" at bounding box center [143, 115] width 47 height 14
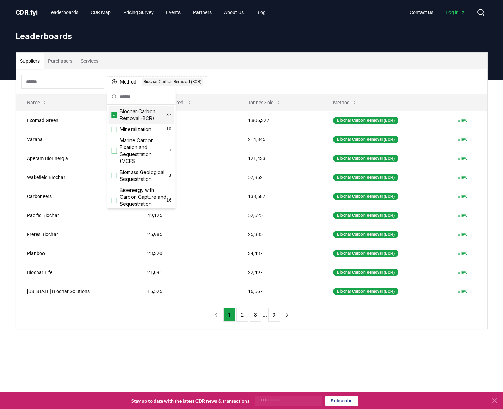
click at [279, 69] on div "Suppliers Purchasers Services" at bounding box center [251, 61] width 471 height 17
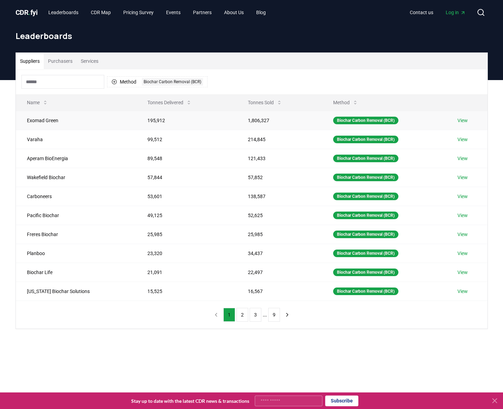
click at [465, 121] on link "View" at bounding box center [462, 120] width 10 height 7
